Goal: Check status: Check status

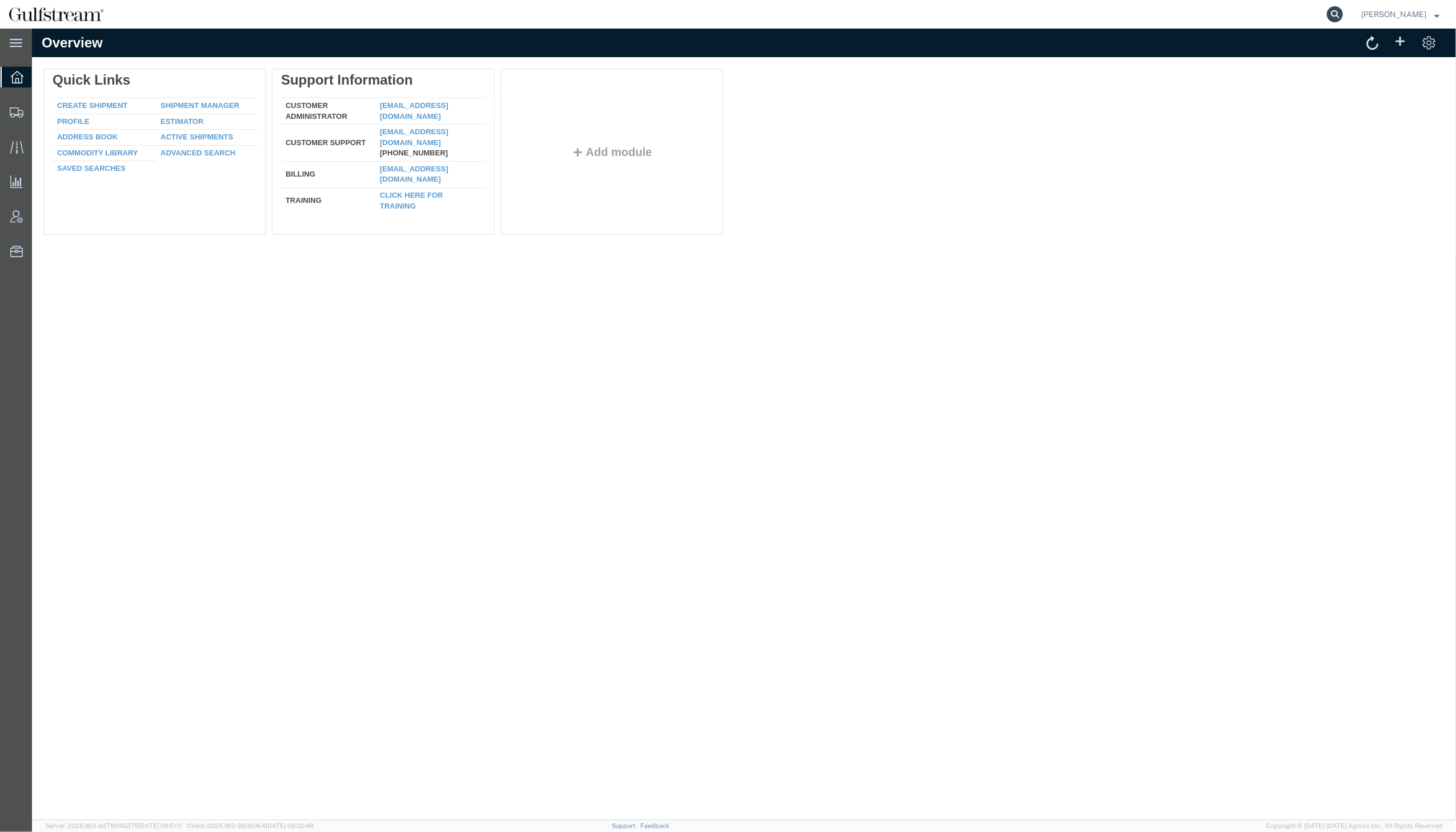
click at [1344, 7] on icon at bounding box center [1335, 14] width 16 height 16
click at [1200, 12] on input "search" at bounding box center [1154, 14] width 348 height 28
paste input "884293282780"
type input "884293282780"
click at [1344, 9] on icon at bounding box center [1335, 14] width 16 height 16
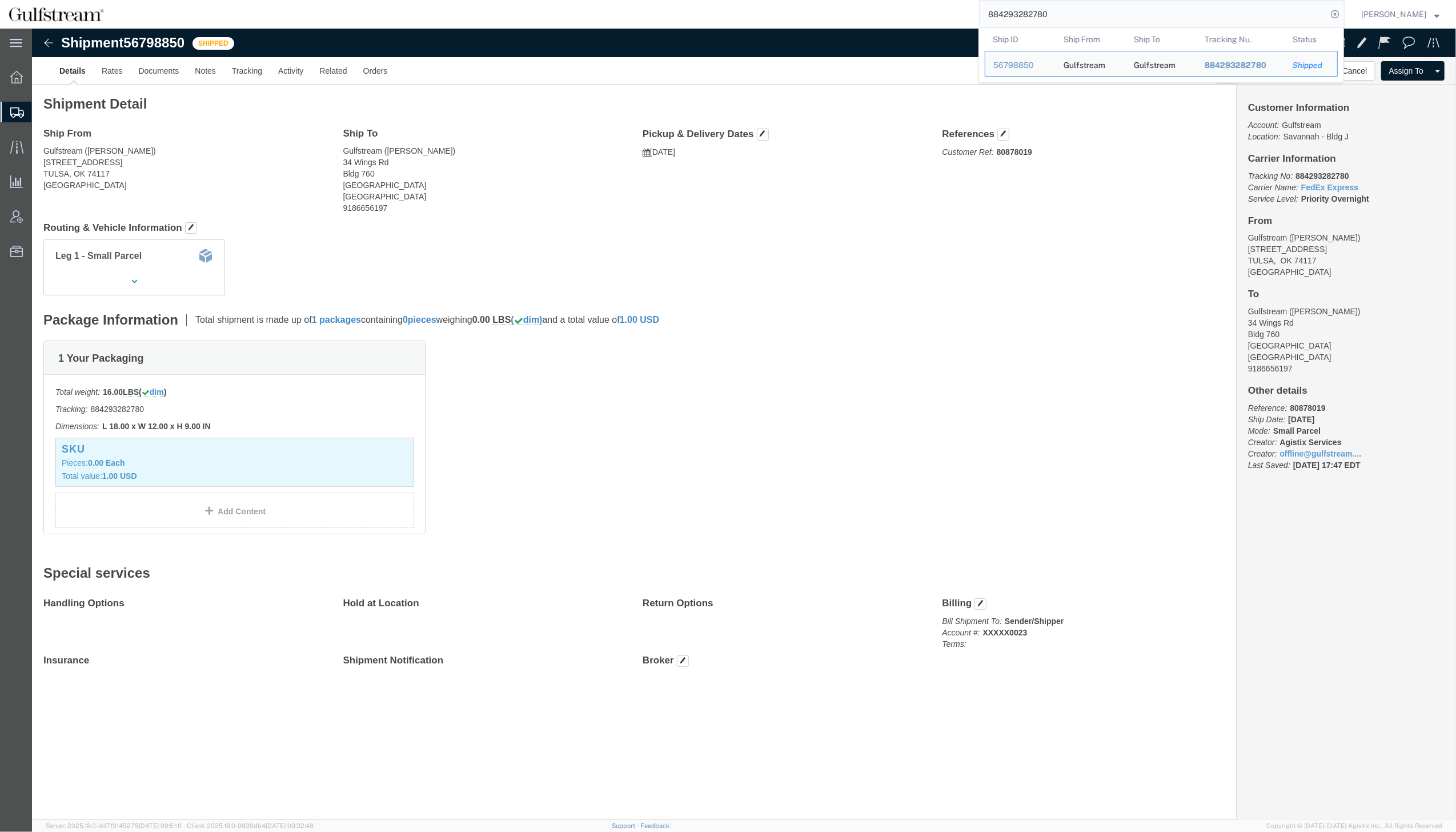
click div "Package Information Total shipment is made up of 1 packages containing 0 pieces…"
